Goal: Navigation & Orientation: Find specific page/section

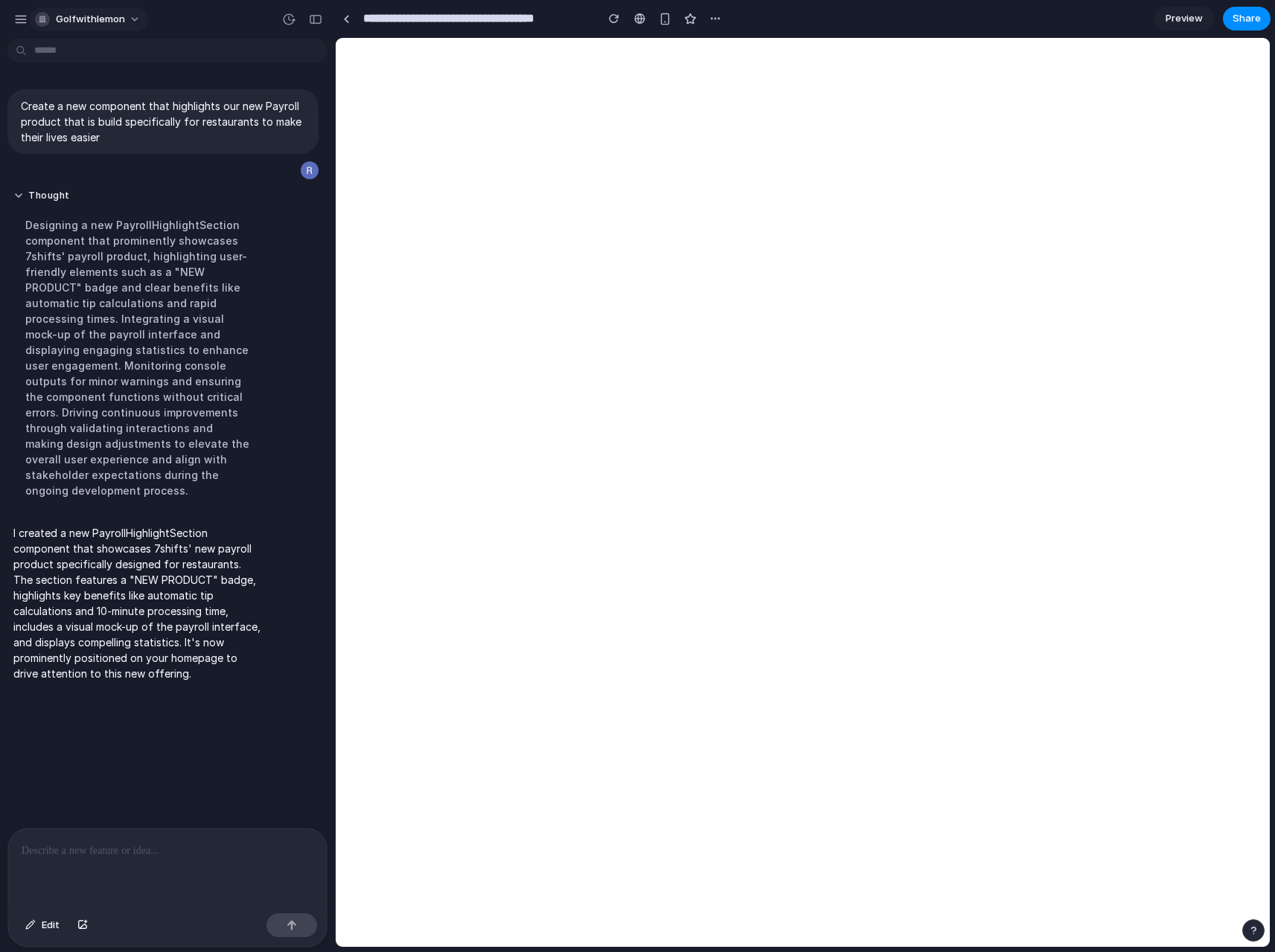
click at [129, 23] on button "golfwithlemon" at bounding box center [89, 19] width 119 height 24
drag, startPoint x: 334, startPoint y: 24, endPoint x: 341, endPoint y: 19, distance: 8.6
click at [336, 18] on div "Settings Invite members Change theme Sign out" at bounding box center [638, 476] width 1275 height 952
click at [341, 19] on link at bounding box center [346, 18] width 23 height 23
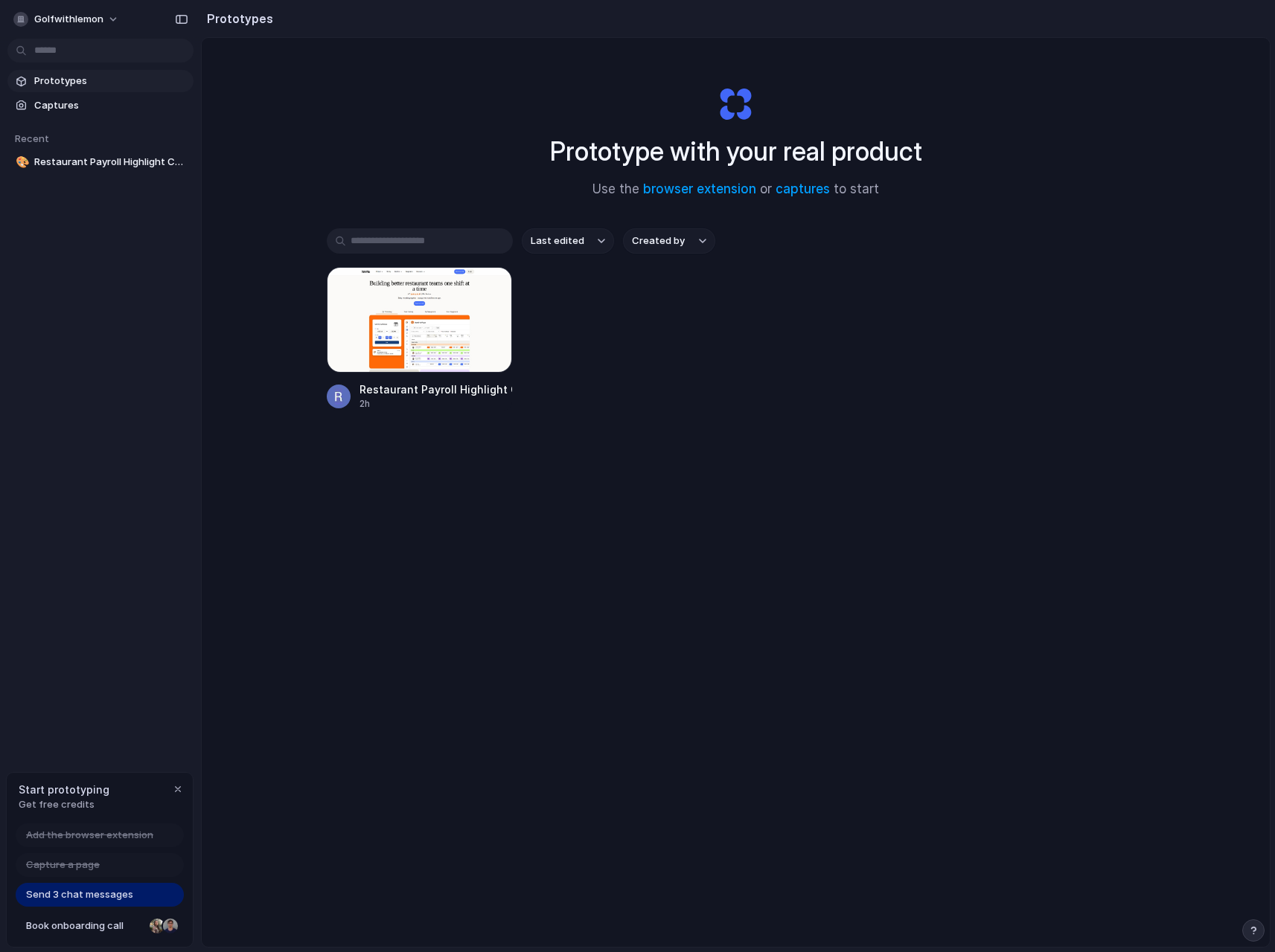
drag, startPoint x: 758, startPoint y: 342, endPoint x: 592, endPoint y: 336, distance: 166.1
click at [758, 343] on div "Restaurant Payroll Highlight Component 2h" at bounding box center [736, 338] width 818 height 144
click at [80, 81] on span "Prototypes" at bounding box center [111, 81] width 153 height 15
click at [1059, 222] on div "Prototype with your real product Use the browser extension or captures to start…" at bounding box center [735, 531] width 1068 height 987
drag, startPoint x: 815, startPoint y: 390, endPoint x: 803, endPoint y: 382, distance: 14.4
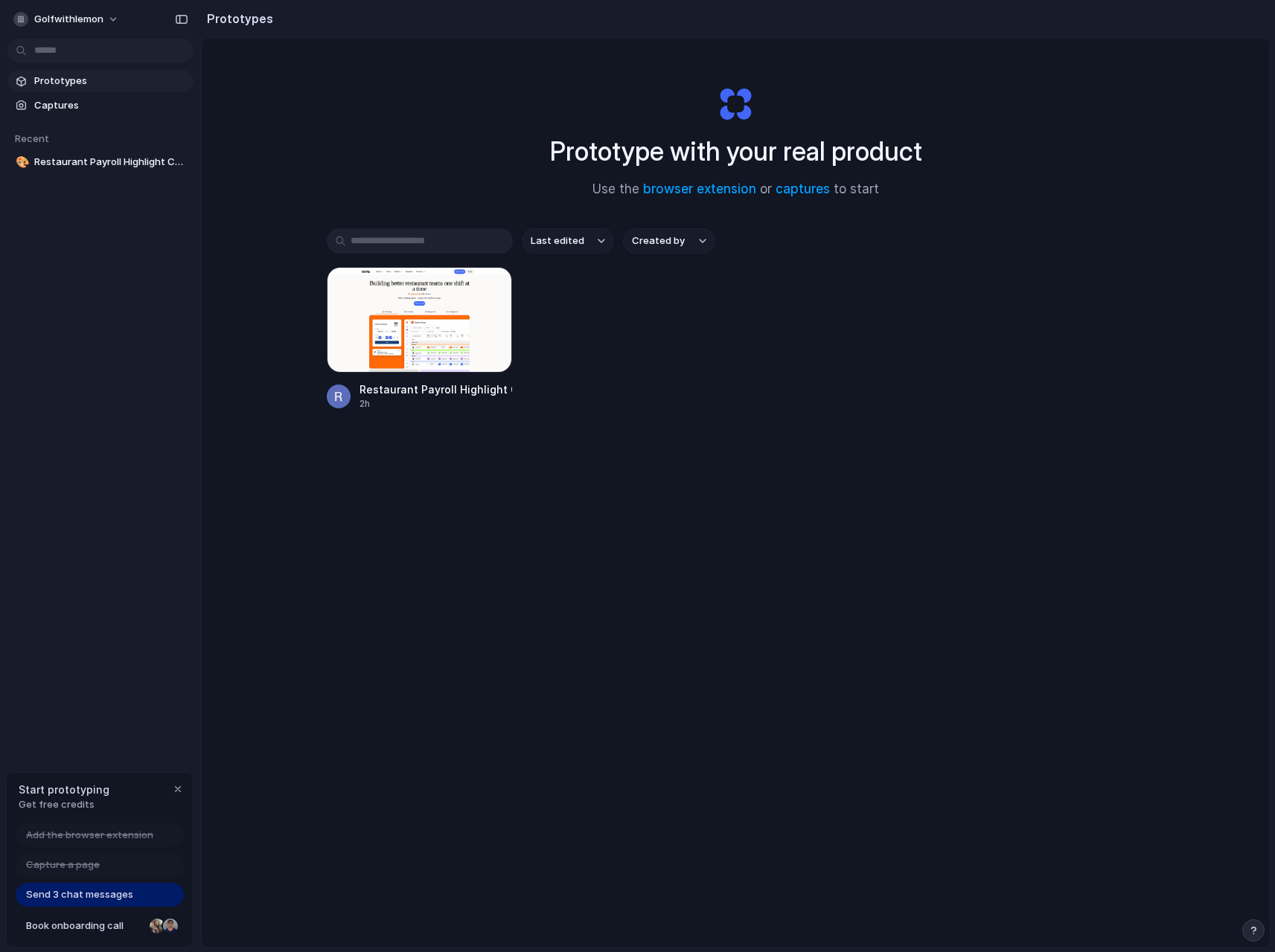
click at [813, 388] on div "Restaurant Payroll Highlight Component 2h" at bounding box center [736, 338] width 818 height 144
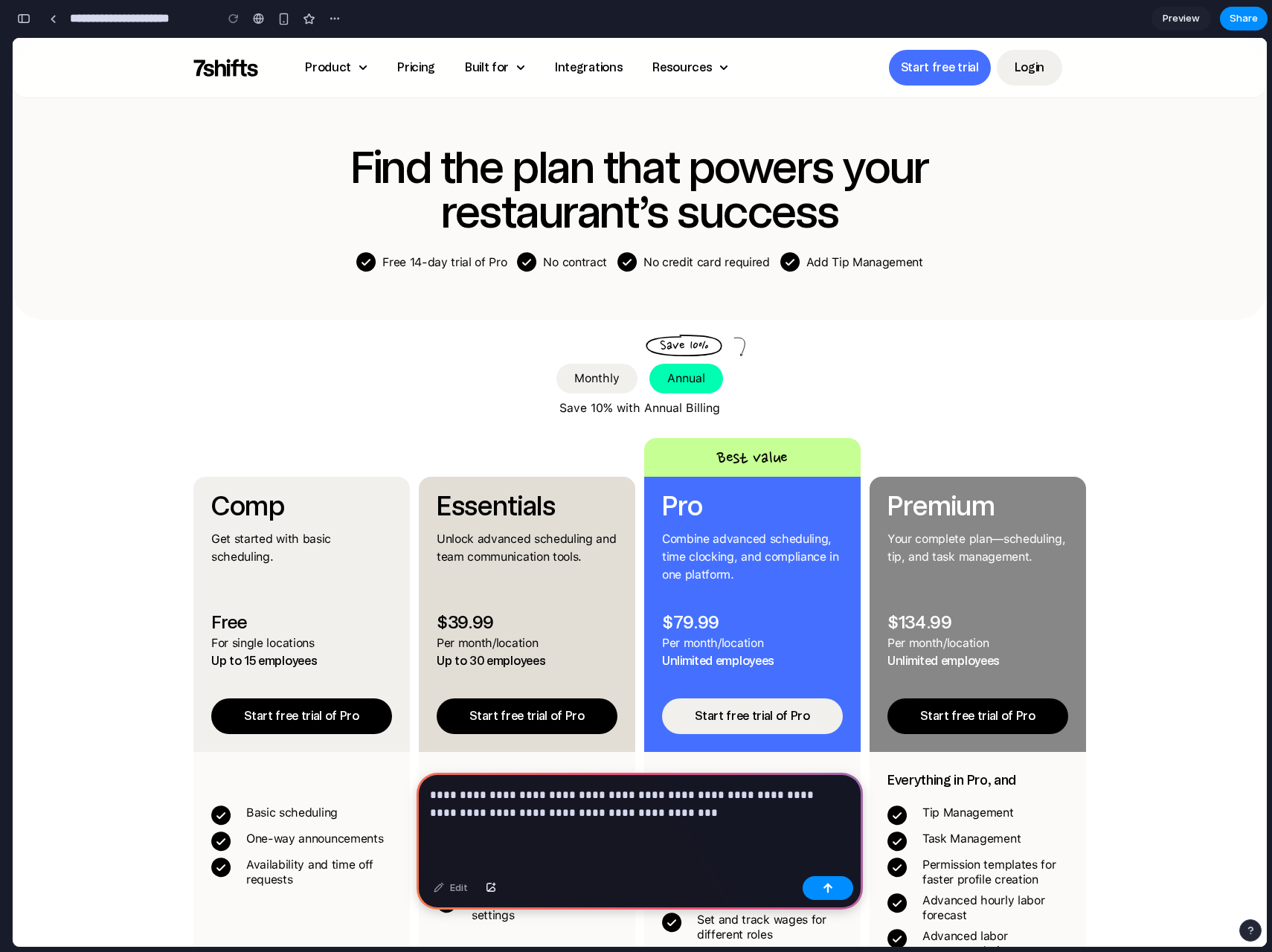
drag, startPoint x: 693, startPoint y: 839, endPoint x: 662, endPoint y: 823, distance: 34.9
click at [662, 823] on div "**********" at bounding box center [640, 821] width 447 height 97
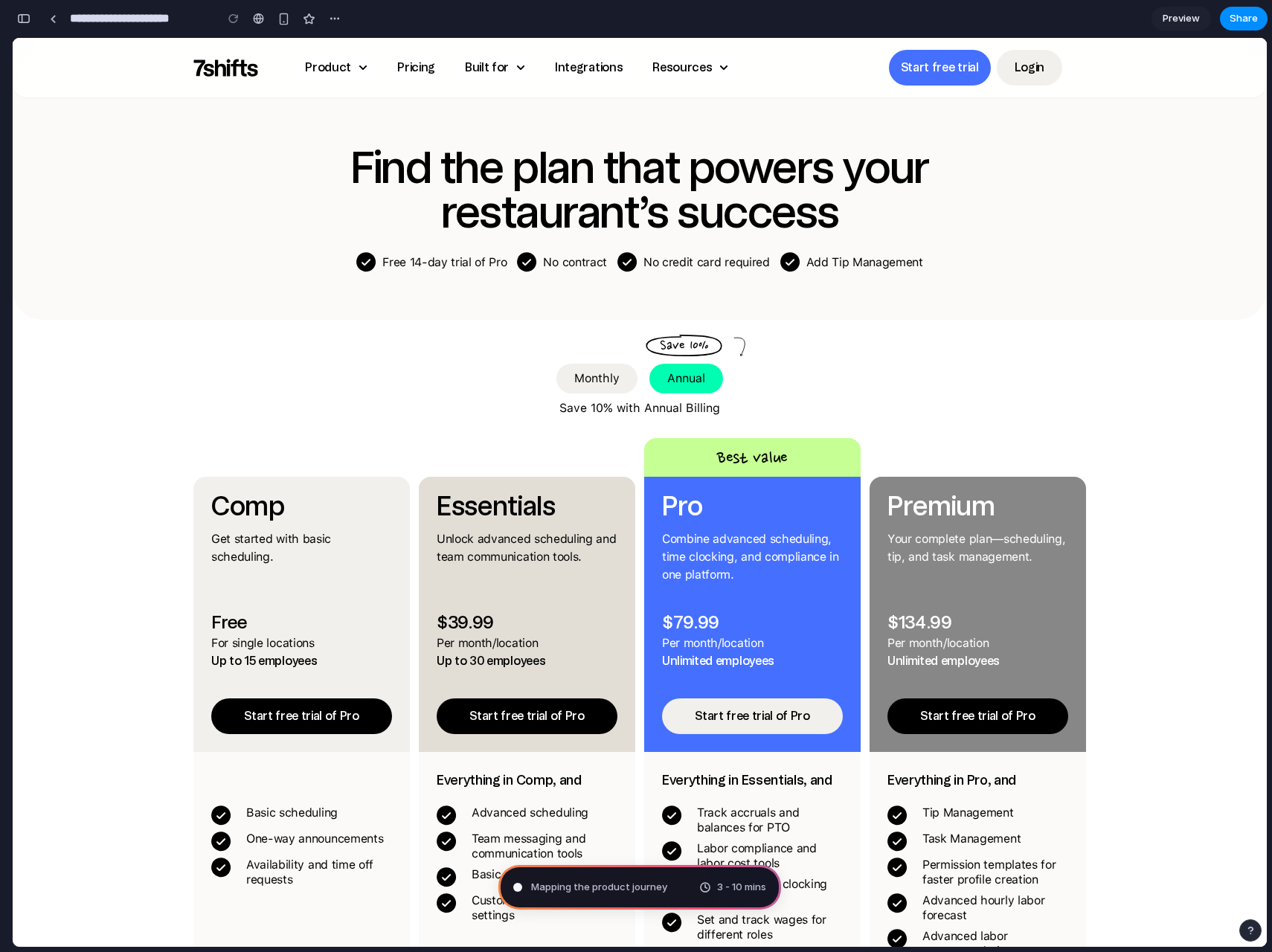
type input "**********"
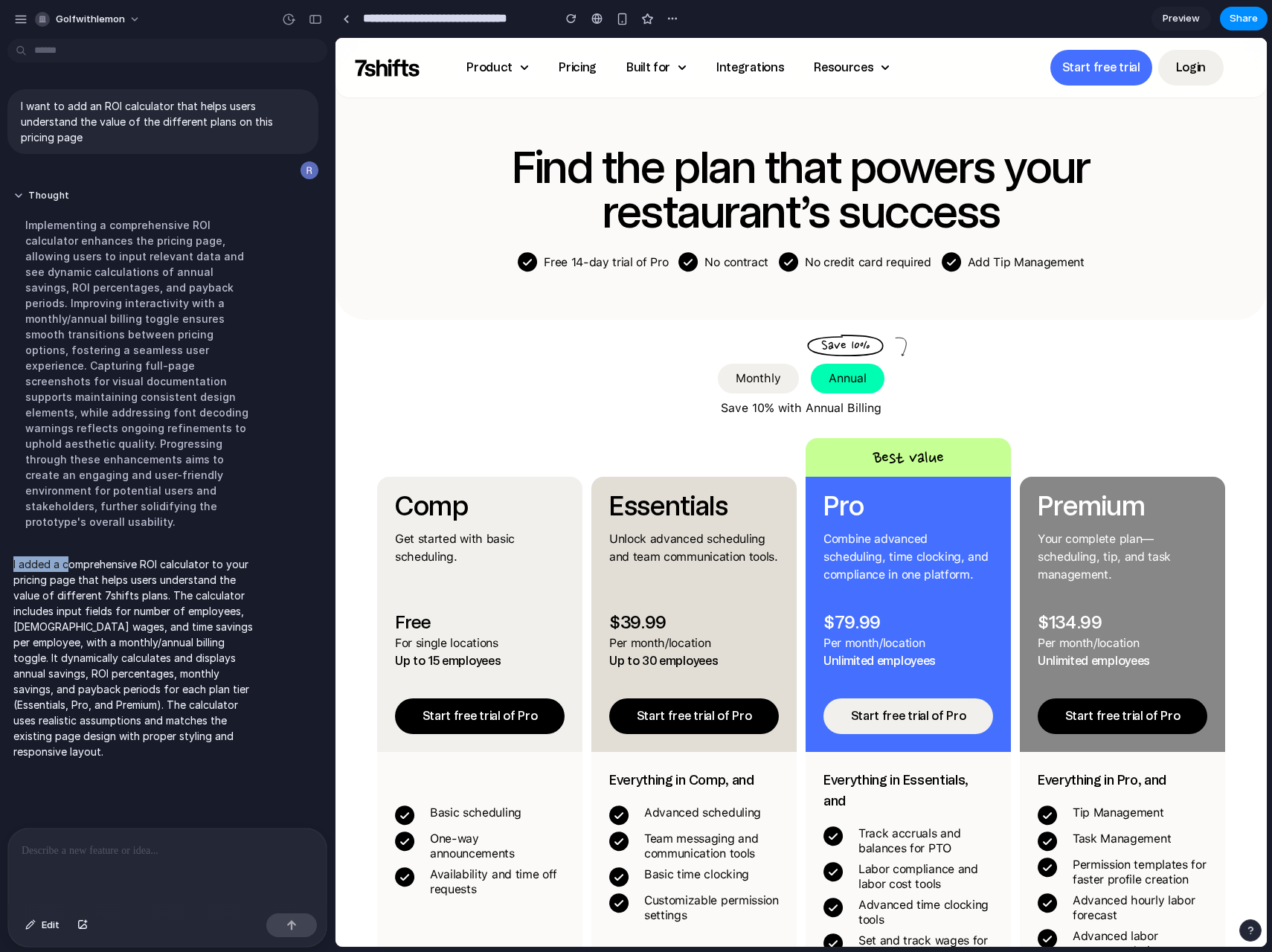
click at [70, 557] on p "I added a comprehensive ROI calculator to your pricing page that helps users un…" at bounding box center [138, 658] width 249 height 203
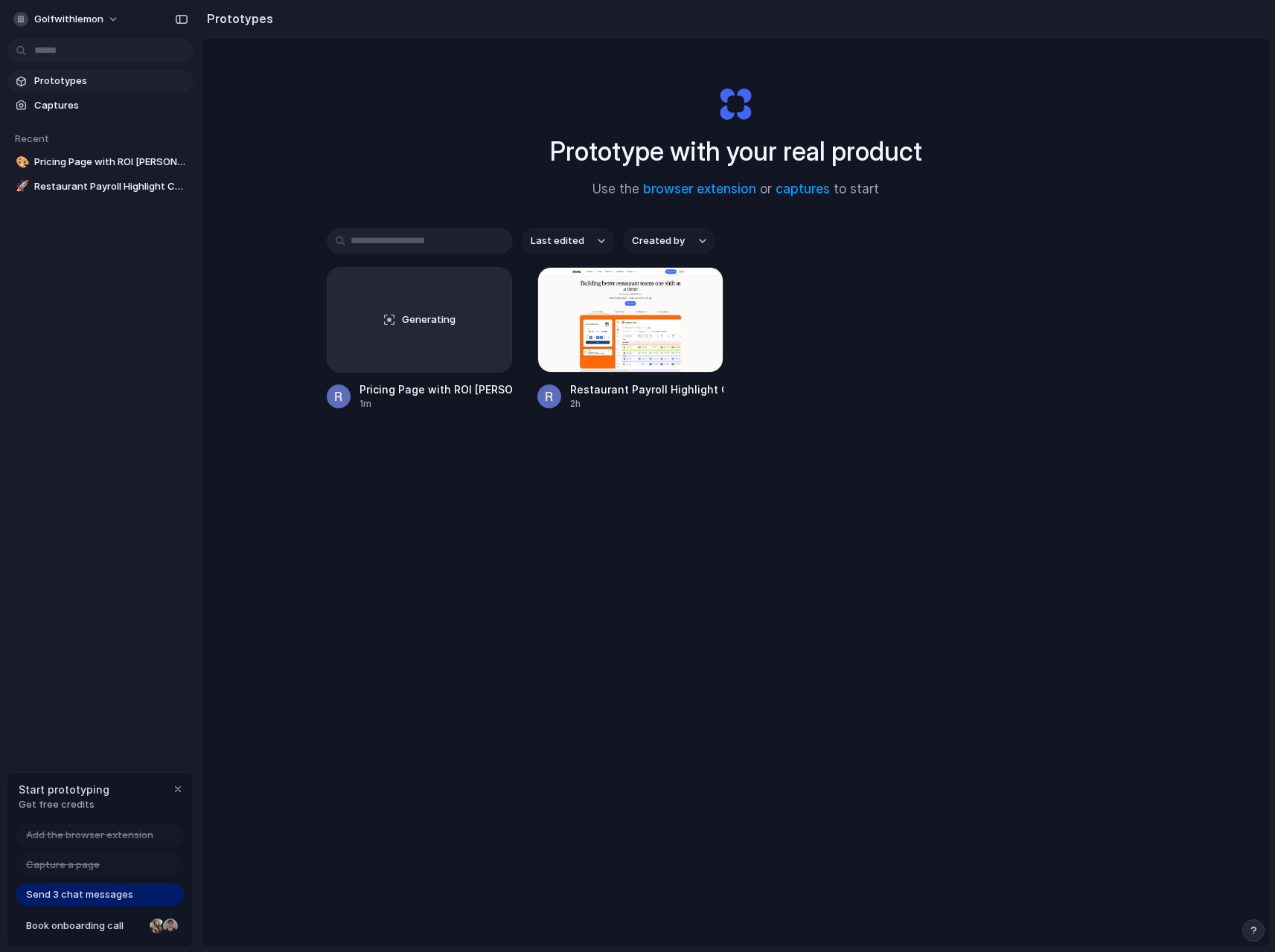
click at [912, 270] on div "Generating Pricing Page with ROI Calculator 1m Restaurant Payroll Highlight Com…" at bounding box center [736, 338] width 818 height 144
